Goal: Navigation & Orientation: Understand site structure

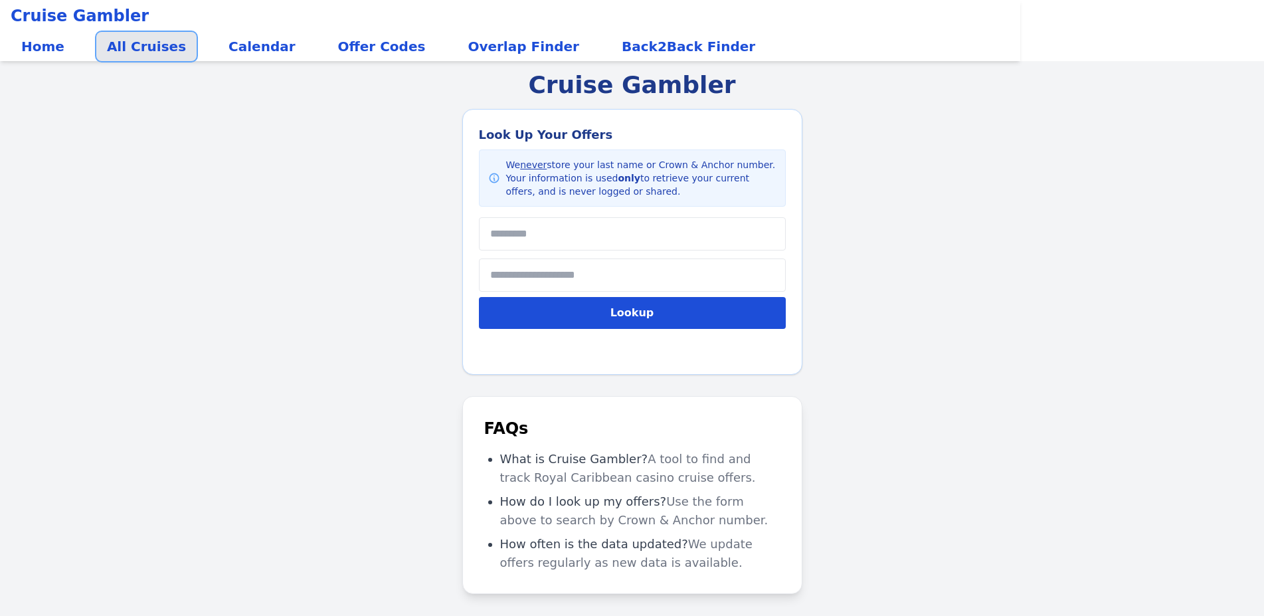
click at [116, 52] on link "All Cruises" at bounding box center [146, 46] width 100 height 29
click at [258, 42] on link "Calendar" at bounding box center [262, 46] width 88 height 29
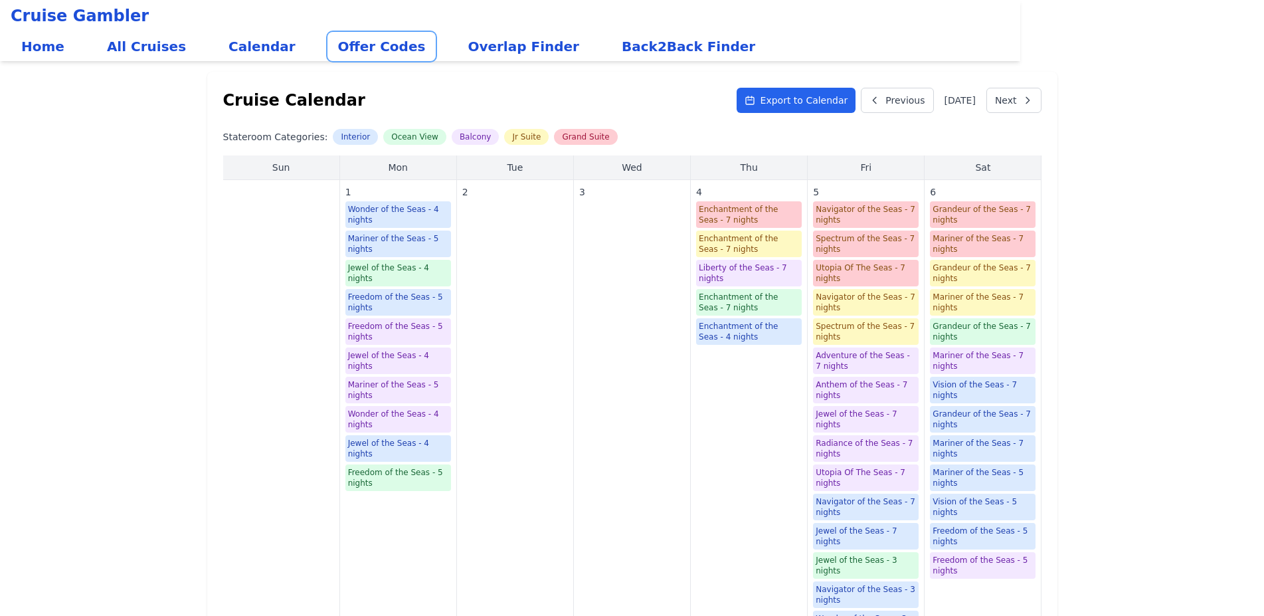
click at [327, 47] on link "Offer Codes" at bounding box center [381, 46] width 109 height 29
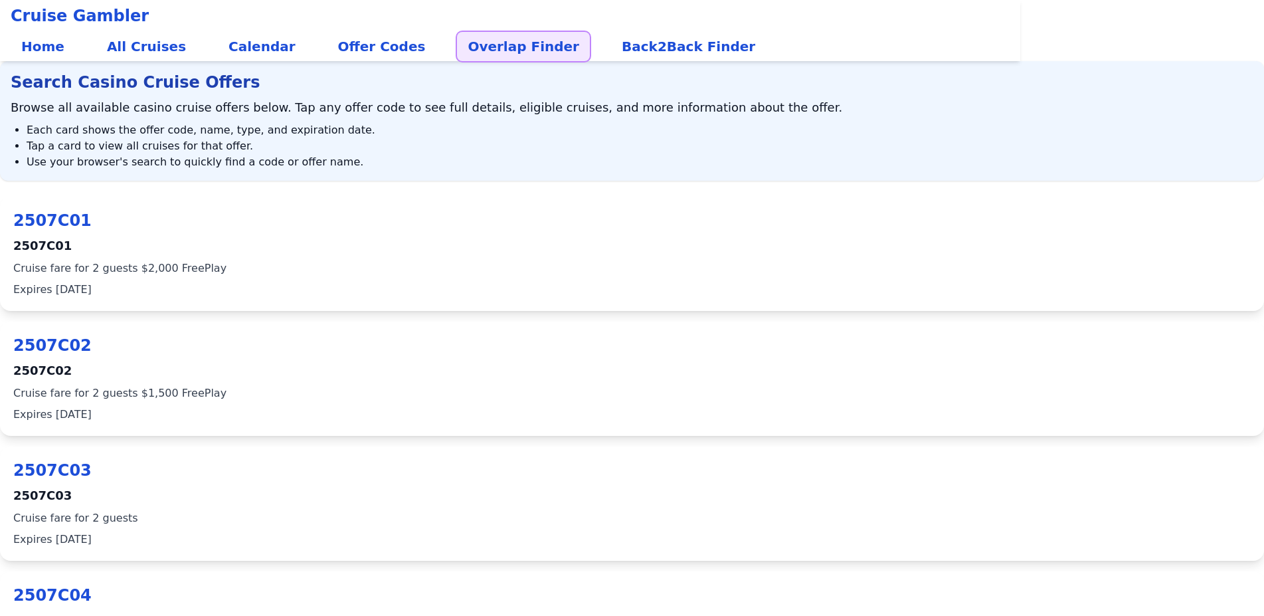
click at [465, 43] on link "Overlap Finder" at bounding box center [523, 46] width 133 height 29
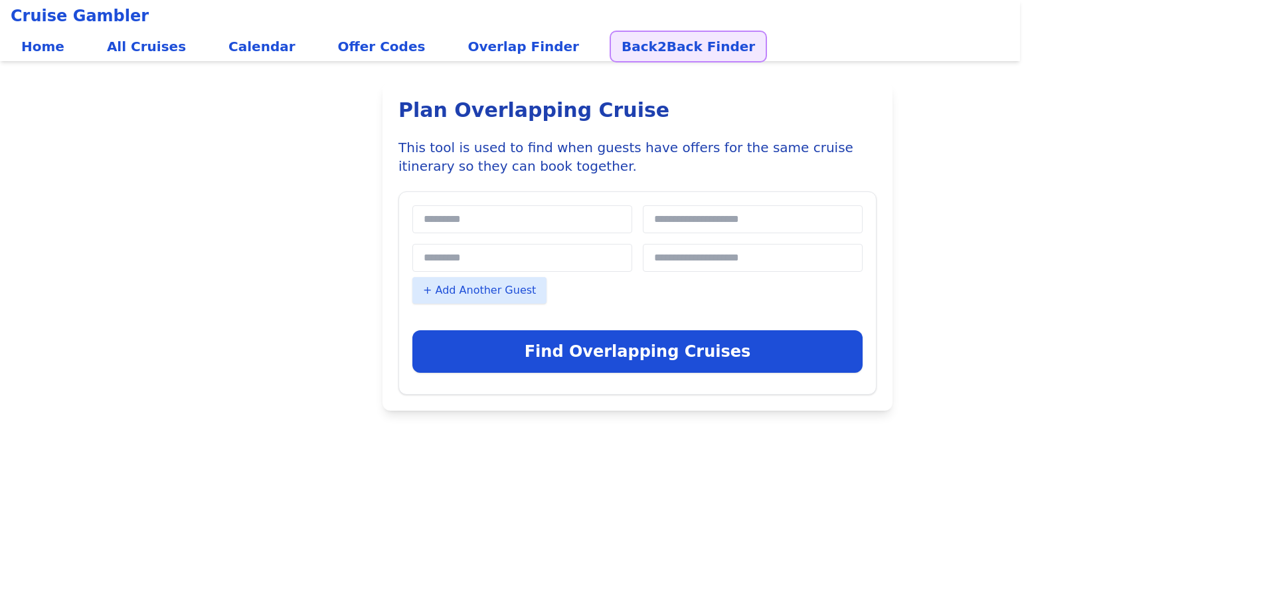
click at [640, 44] on link "Back2Back Finder" at bounding box center [688, 46] width 155 height 29
